Goal: Navigation & Orientation: Find specific page/section

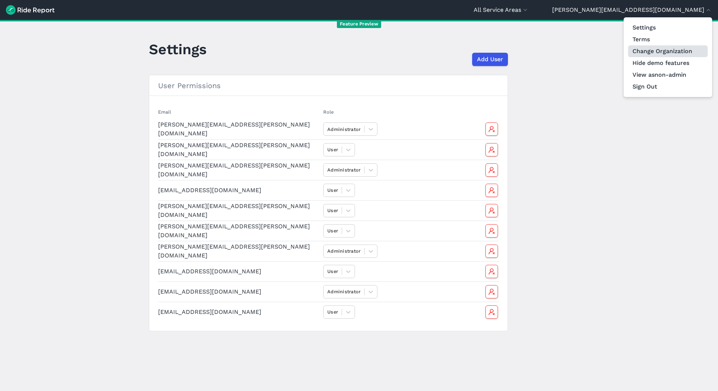
click at [669, 49] on link "Change Organization" at bounding box center [668, 51] width 80 height 12
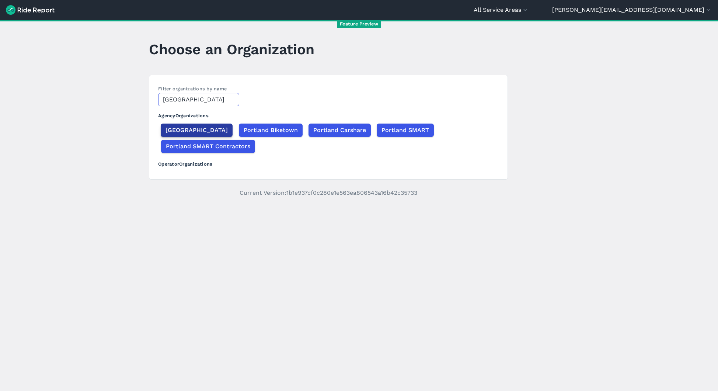
type input "[GEOGRAPHIC_DATA]"
click at [187, 132] on span "[GEOGRAPHIC_DATA]" at bounding box center [197, 130] width 62 height 9
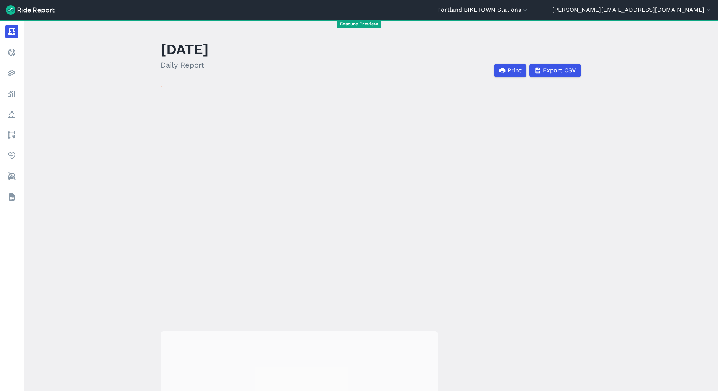
click at [590, 4] on header "Portland BIKETOWN Stations [GEOGRAPHIC_DATA] - [GEOGRAPHIC_DATA] [GEOGRAPHIC_DA…" at bounding box center [359, 10] width 718 height 20
click at [529, 7] on button "Portland BIKETOWN Stations" at bounding box center [483, 10] width 92 height 9
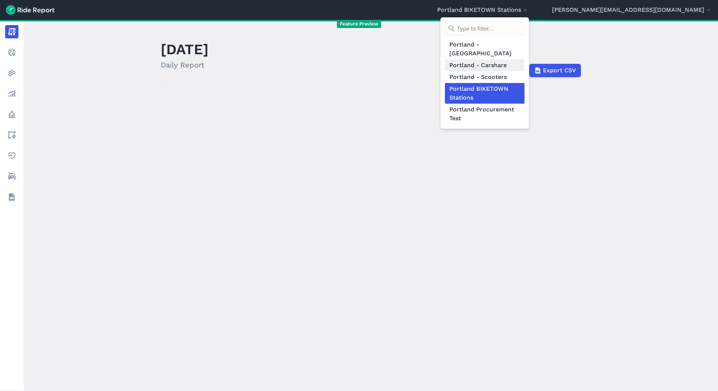
click at [525, 60] on link "Portland - Carshare" at bounding box center [485, 65] width 80 height 12
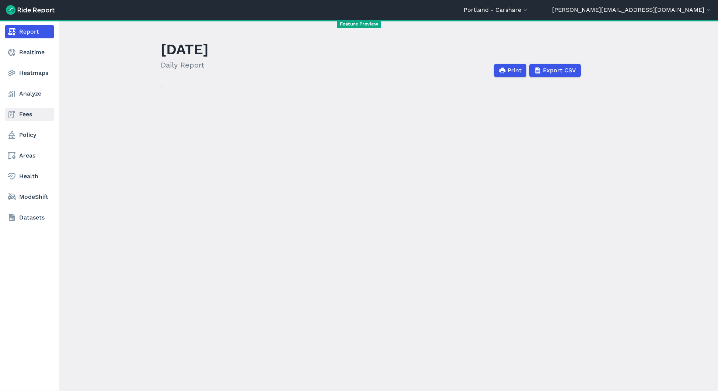
click at [24, 110] on link "Fees" at bounding box center [29, 114] width 49 height 13
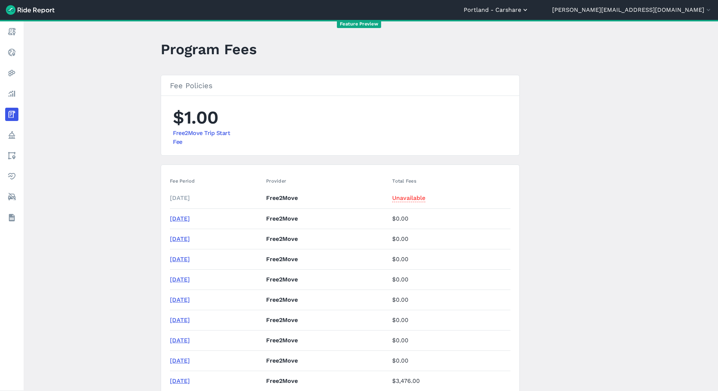
click at [529, 7] on button "Portland - Carshare" at bounding box center [496, 10] width 65 height 9
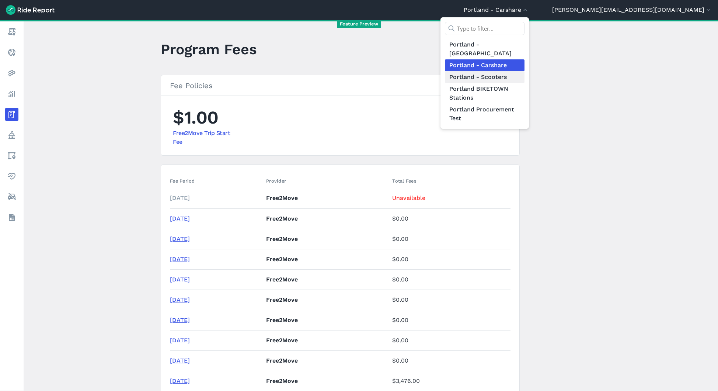
click at [525, 71] on link "Portland - Scooters" at bounding box center [485, 77] width 80 height 12
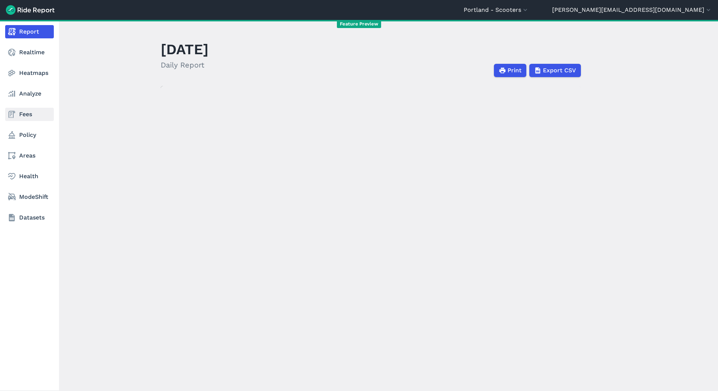
click at [28, 112] on link "Fees" at bounding box center [29, 114] width 49 height 13
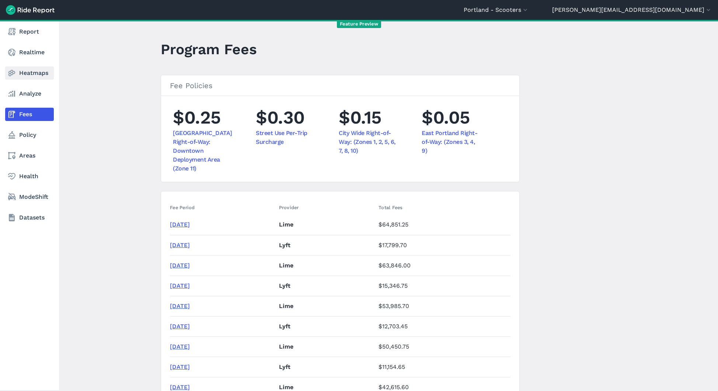
click at [21, 74] on link "Heatmaps" at bounding box center [29, 72] width 49 height 13
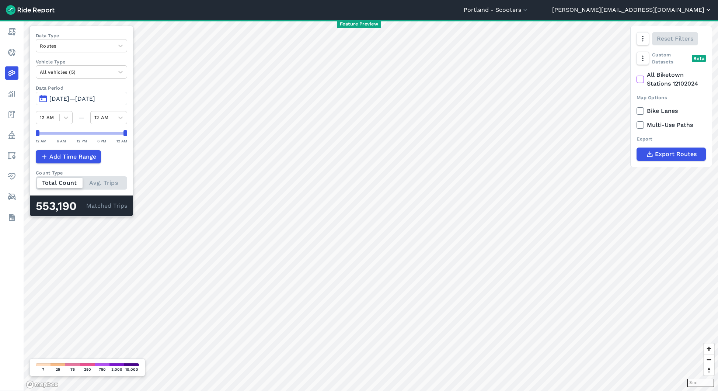
click at [680, 10] on button "[PERSON_NAME][EMAIL_ADDRESS][DOMAIN_NAME]" at bounding box center [632, 10] width 160 height 9
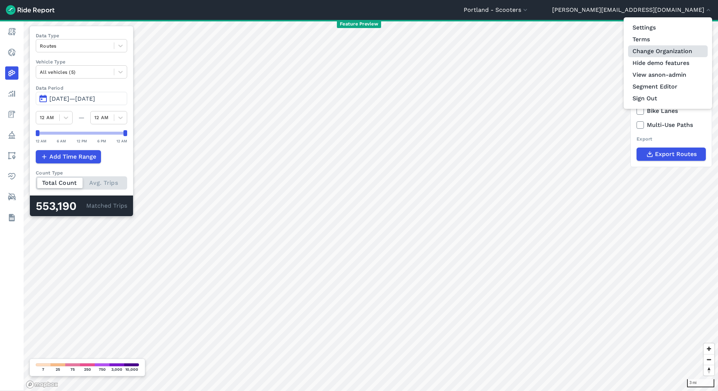
click at [666, 53] on link "Change Organization" at bounding box center [668, 51] width 80 height 12
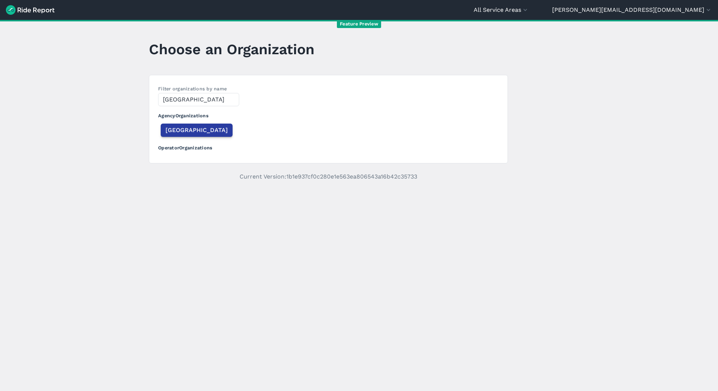
type input "[GEOGRAPHIC_DATA]"
click at [173, 129] on span "[GEOGRAPHIC_DATA]" at bounding box center [197, 130] width 62 height 9
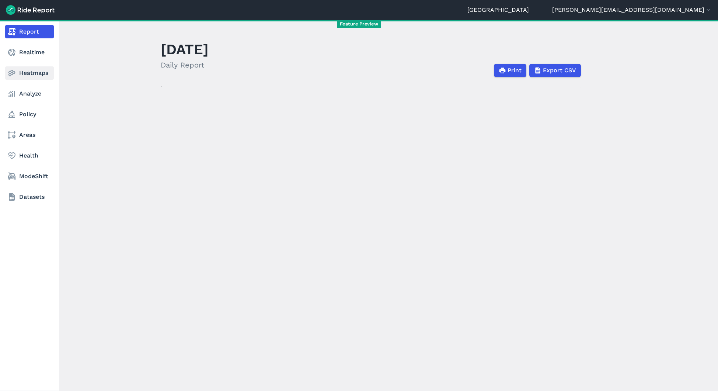
click at [29, 74] on link "Heatmaps" at bounding box center [29, 72] width 49 height 13
